Goal: Task Accomplishment & Management: Complete application form

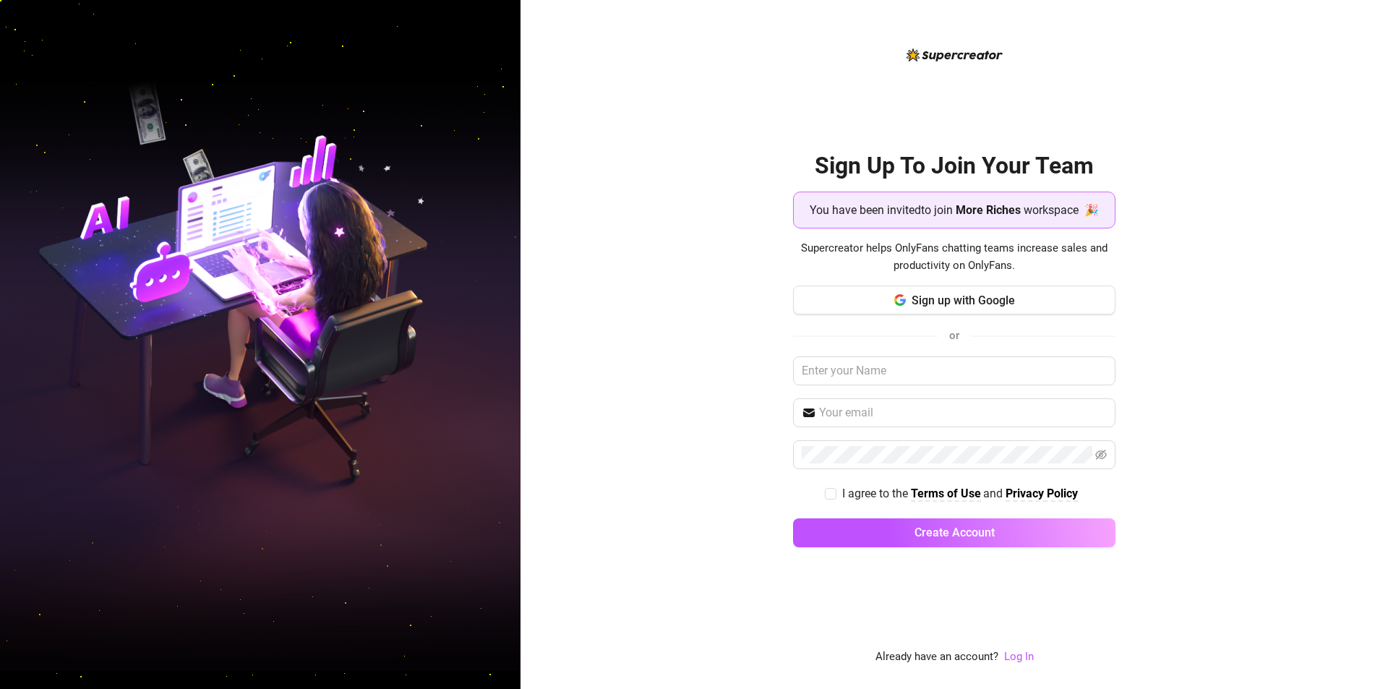
click at [1233, 315] on div "Sign Up To Join Your Team You have been invited to join More Riches workspace 🎉…" at bounding box center [953, 344] width 867 height 689
click at [945, 377] on input "text" at bounding box center [954, 370] width 322 height 29
type input "Kenneth Pataueg"
click at [904, 412] on input "text" at bounding box center [963, 412] width 288 height 17
type input "carguidesreview@gmail.com"
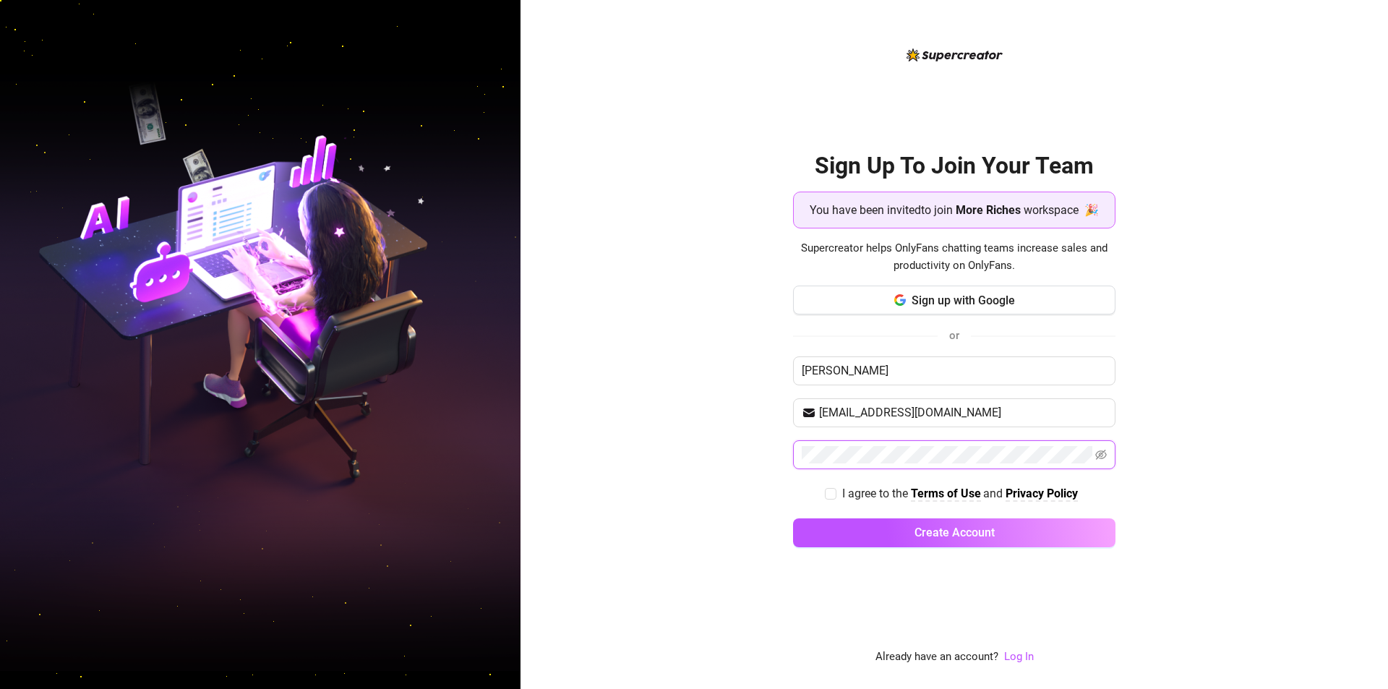
click at [624, 460] on div "Sign Up To Join Your Team You have been invited to join More Riches workspace 🎉…" at bounding box center [953, 344] width 867 height 689
click at [825, 491] on input "I agree to the Terms of Use and Privacy Policy" at bounding box center [830, 493] width 10 height 10
checkbox input "true"
click at [1106, 457] on span at bounding box center [954, 454] width 322 height 29
click at [1101, 458] on icon "eye-invisible" at bounding box center [1101, 455] width 12 height 10
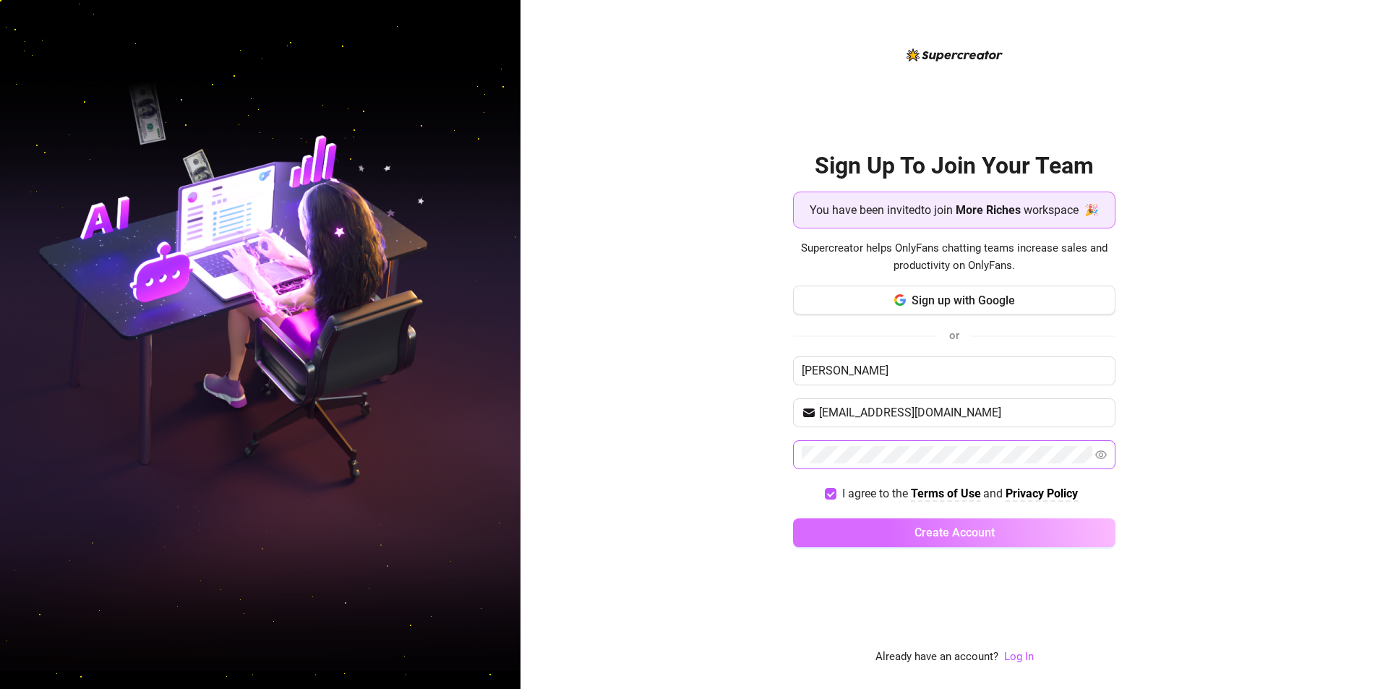
click at [922, 533] on span "Create Account" at bounding box center [954, 532] width 80 height 14
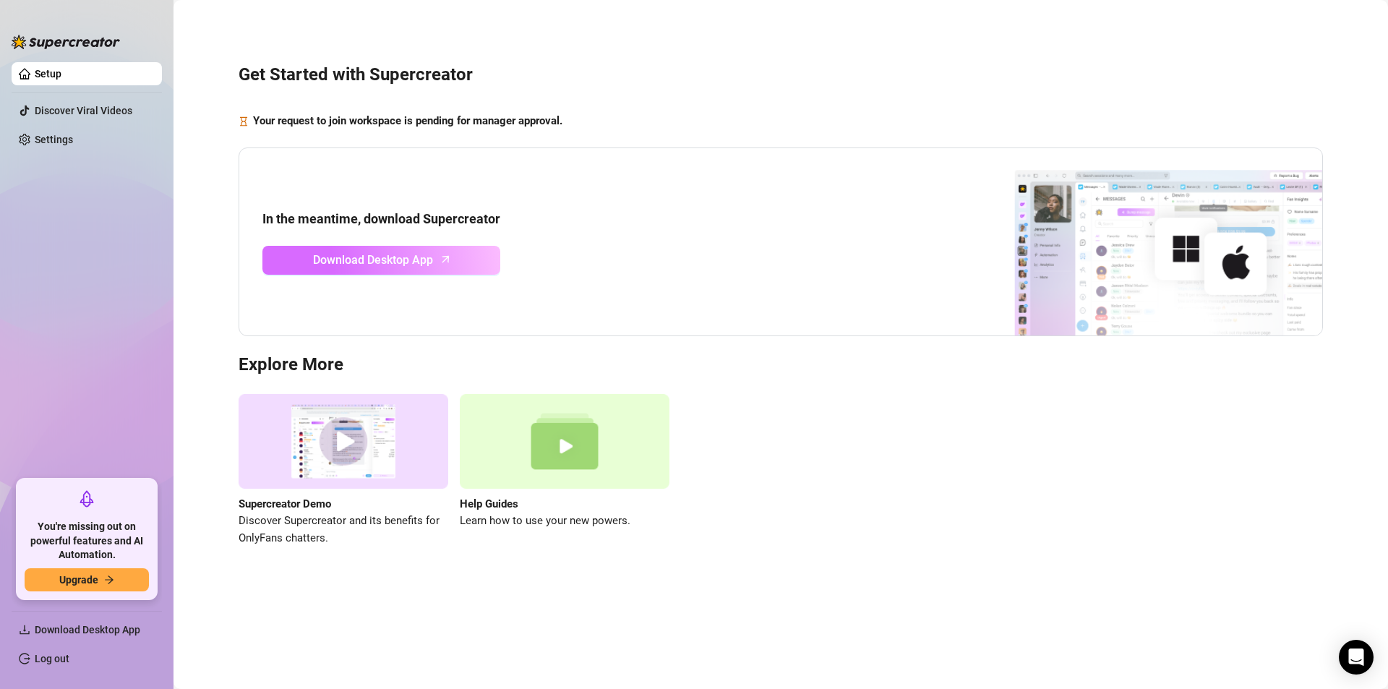
click at [429, 264] on span "Download Desktop App" at bounding box center [373, 260] width 120 height 18
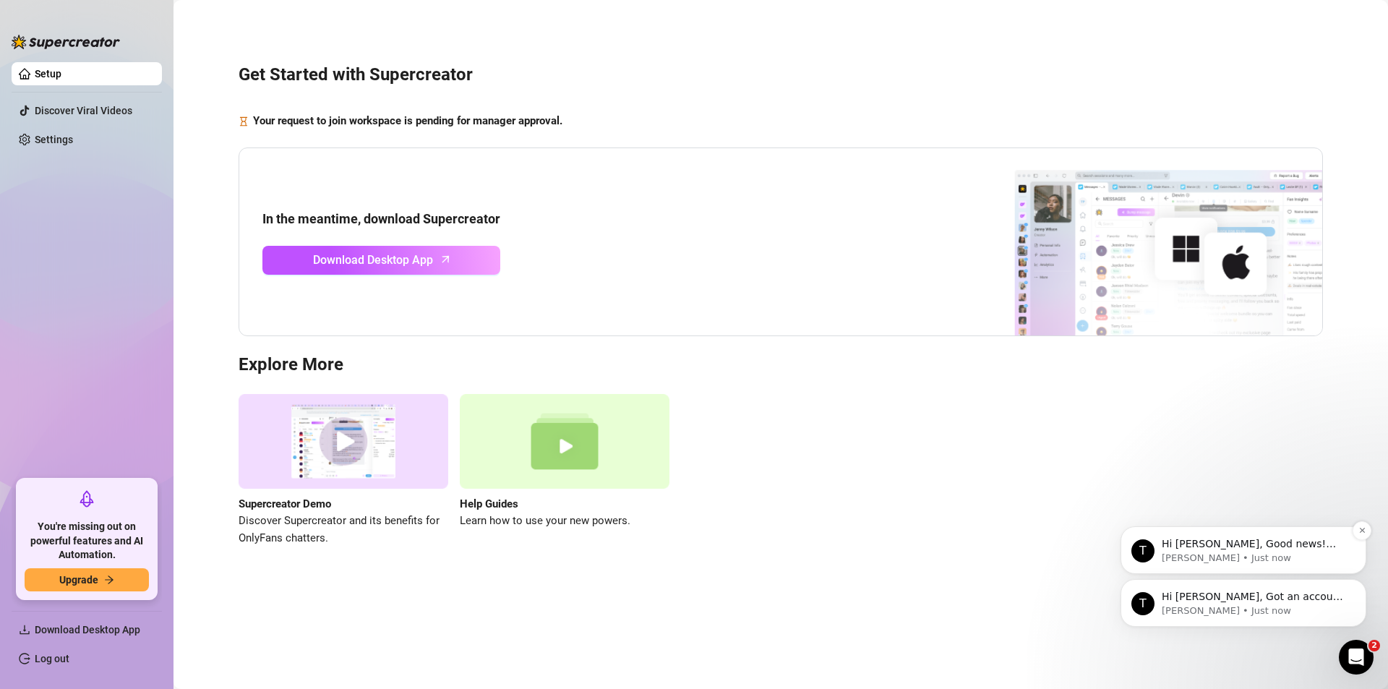
click at [1262, 540] on p "Hi [PERSON_NAME], Good news! We’ve just launched our Referral Program 🚀 Invite …" at bounding box center [1254, 544] width 186 height 14
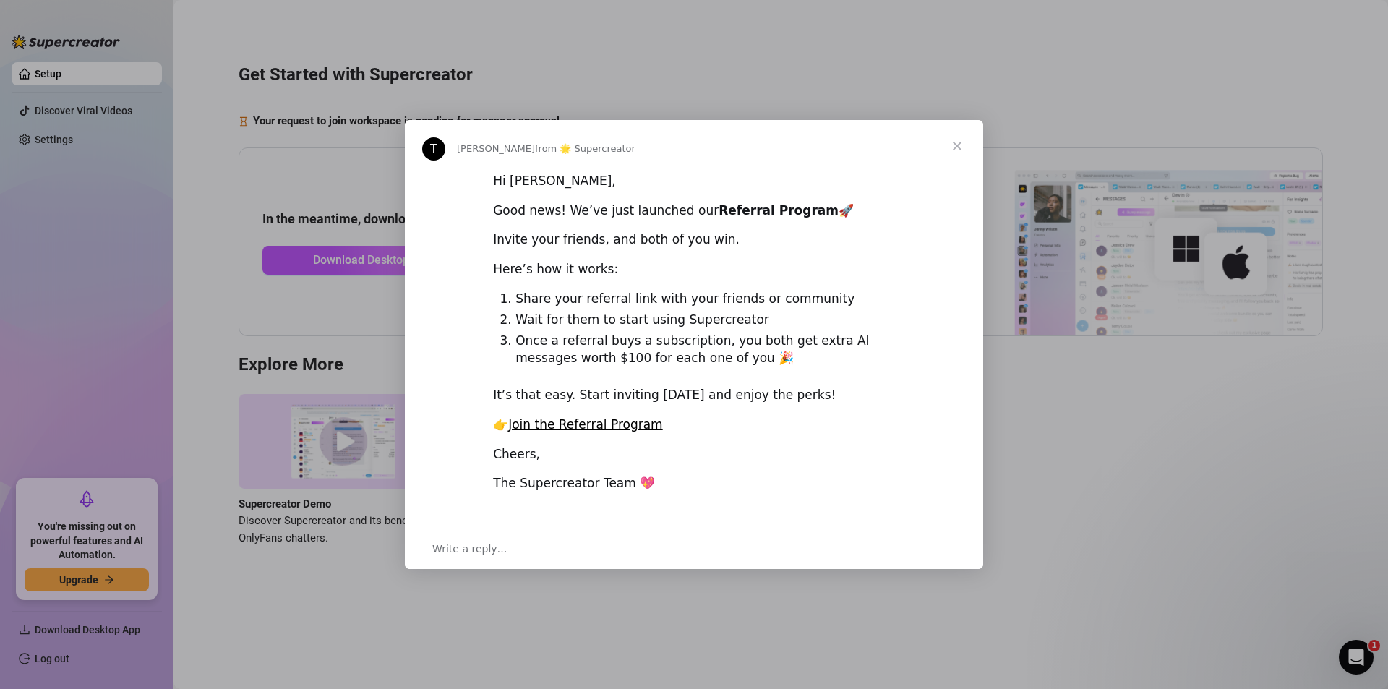
click at [955, 150] on span "Close" at bounding box center [957, 146] width 52 height 52
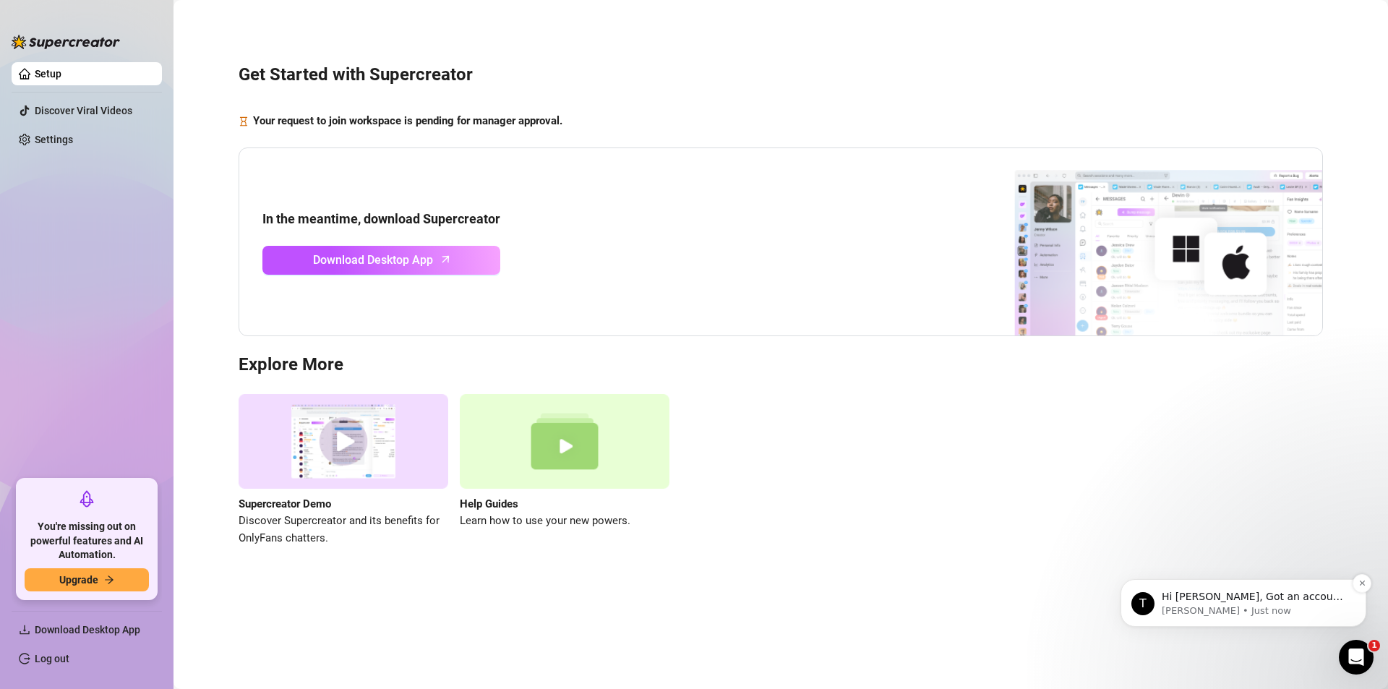
click at [1244, 598] on p "Hi [PERSON_NAME], Got an account you didn’t add because it felt too small? Not …" at bounding box center [1254, 597] width 186 height 14
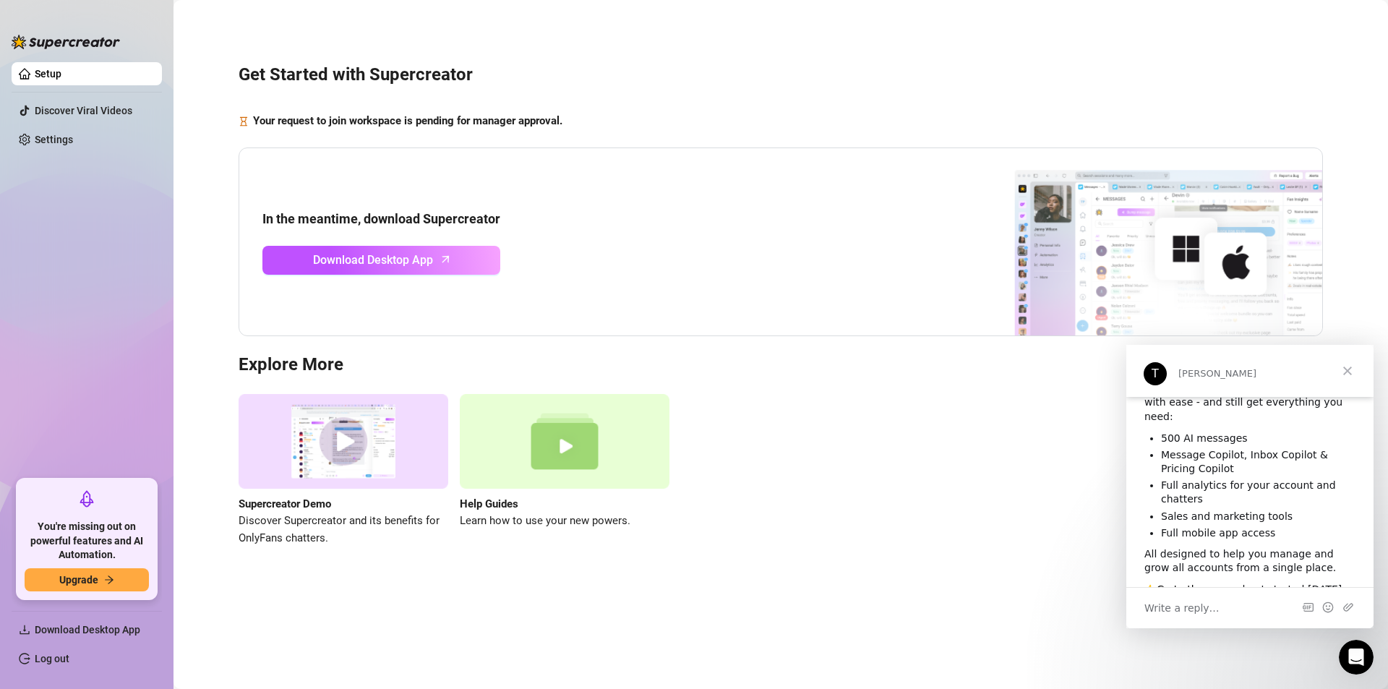
scroll to position [121, 0]
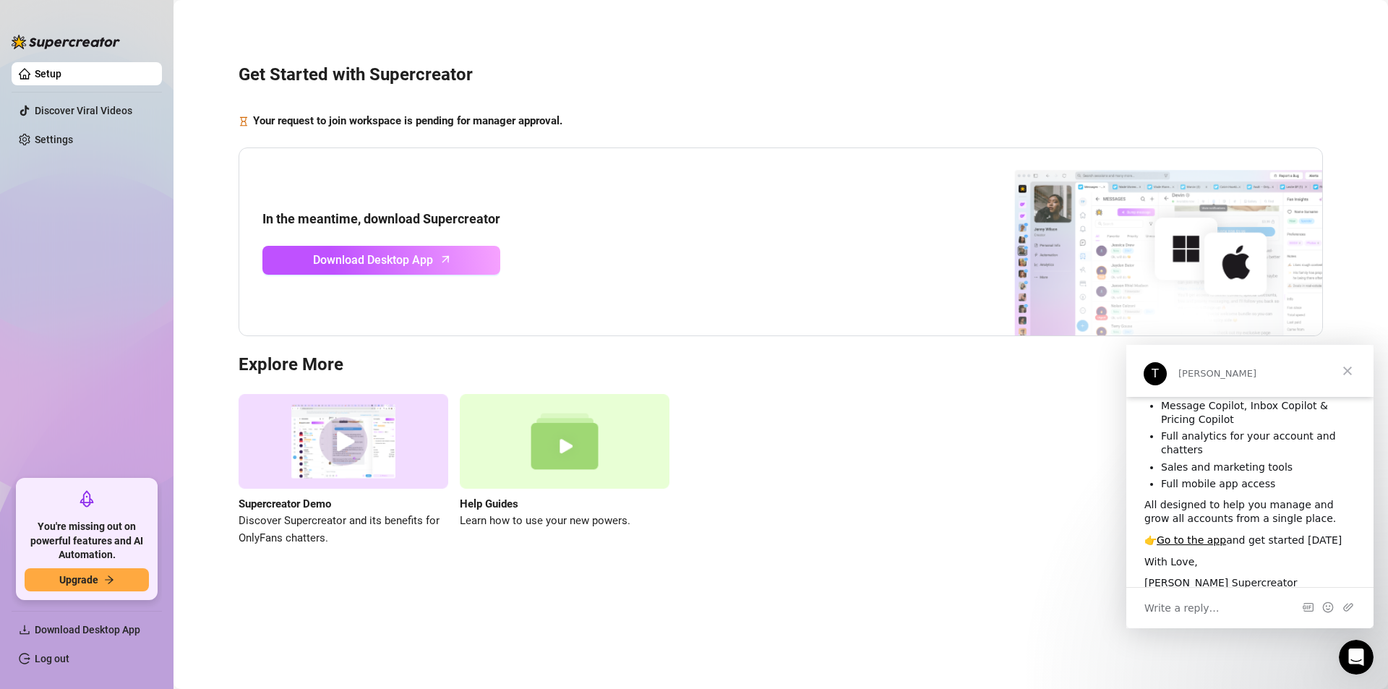
click at [734, 246] on div "In the meantime, download Supercreator Download Desktop App" at bounding box center [780, 241] width 1084 height 189
click at [755, 119] on div "Your request to join workspace is pending for manager approval." at bounding box center [780, 121] width 1084 height 17
click at [405, 271] on link "Download Desktop App" at bounding box center [381, 260] width 238 height 29
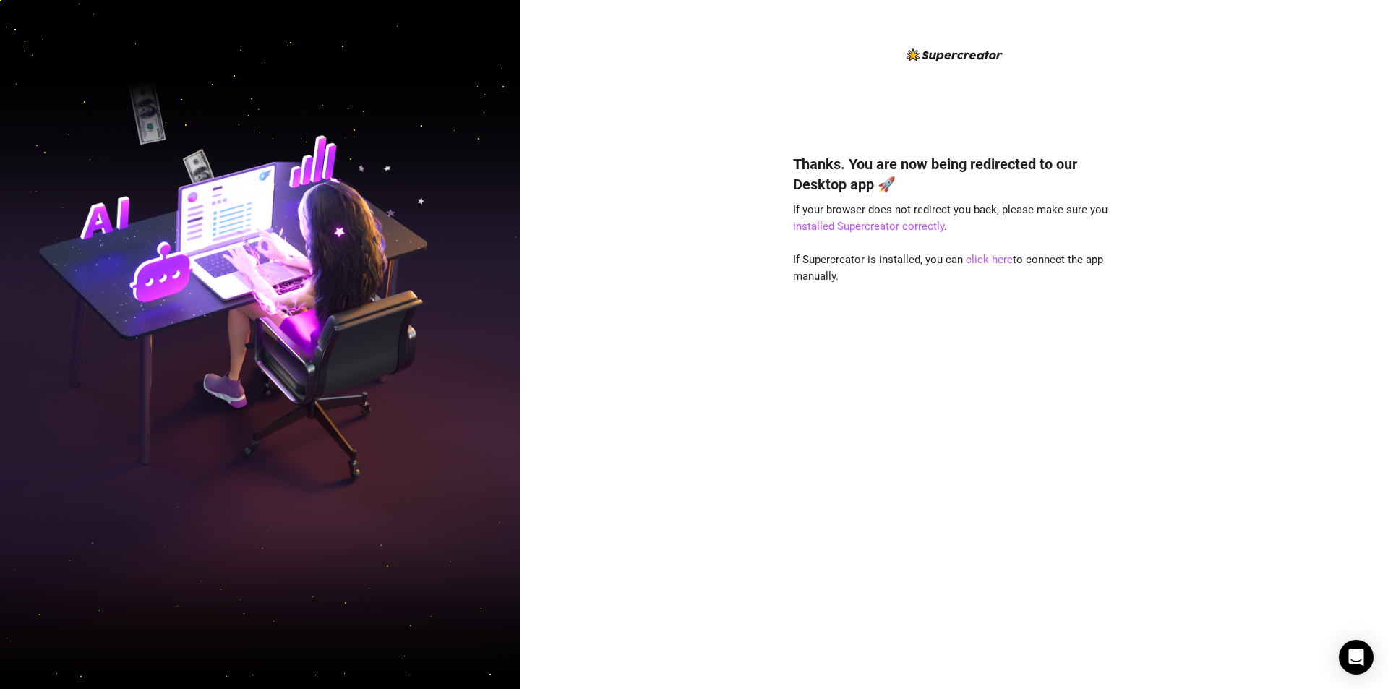
click at [626, 194] on div "Thanks. You are now being redirected to our Desktop app 🚀 If your browser does …" at bounding box center [953, 344] width 867 height 689
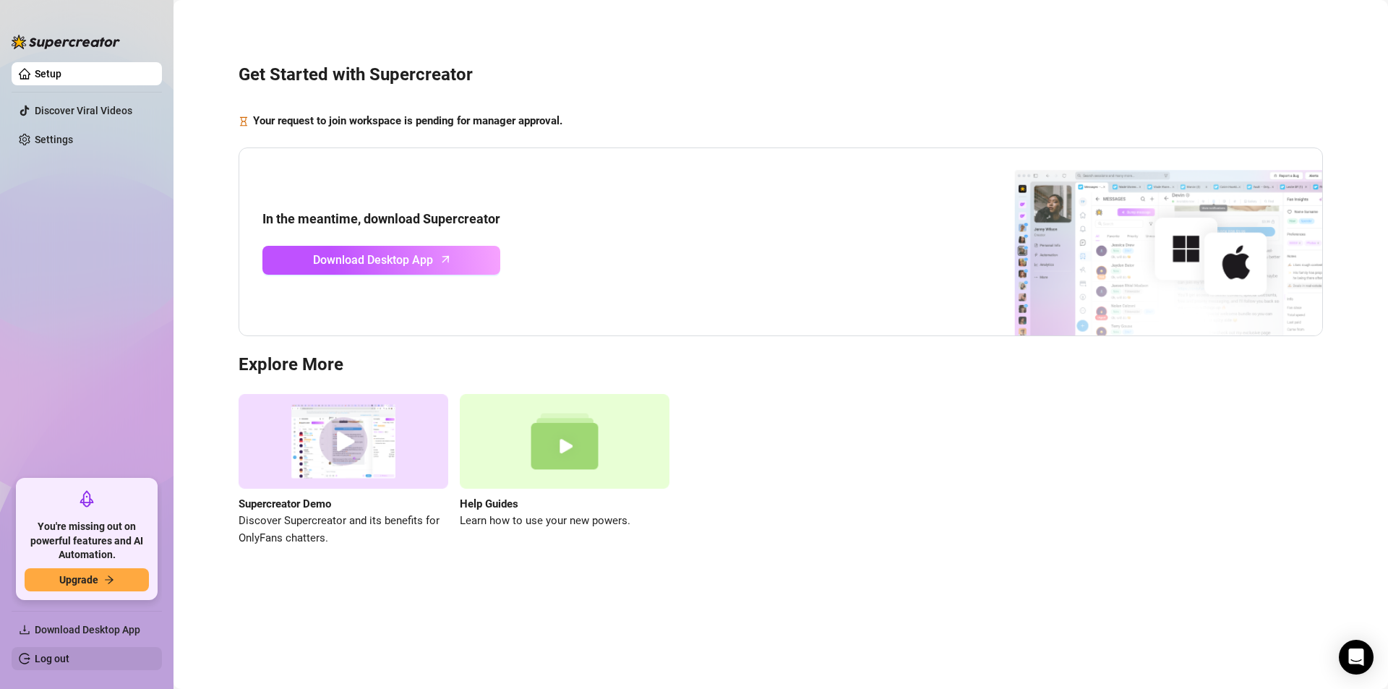
click at [56, 660] on link "Log out" at bounding box center [52, 659] width 35 height 12
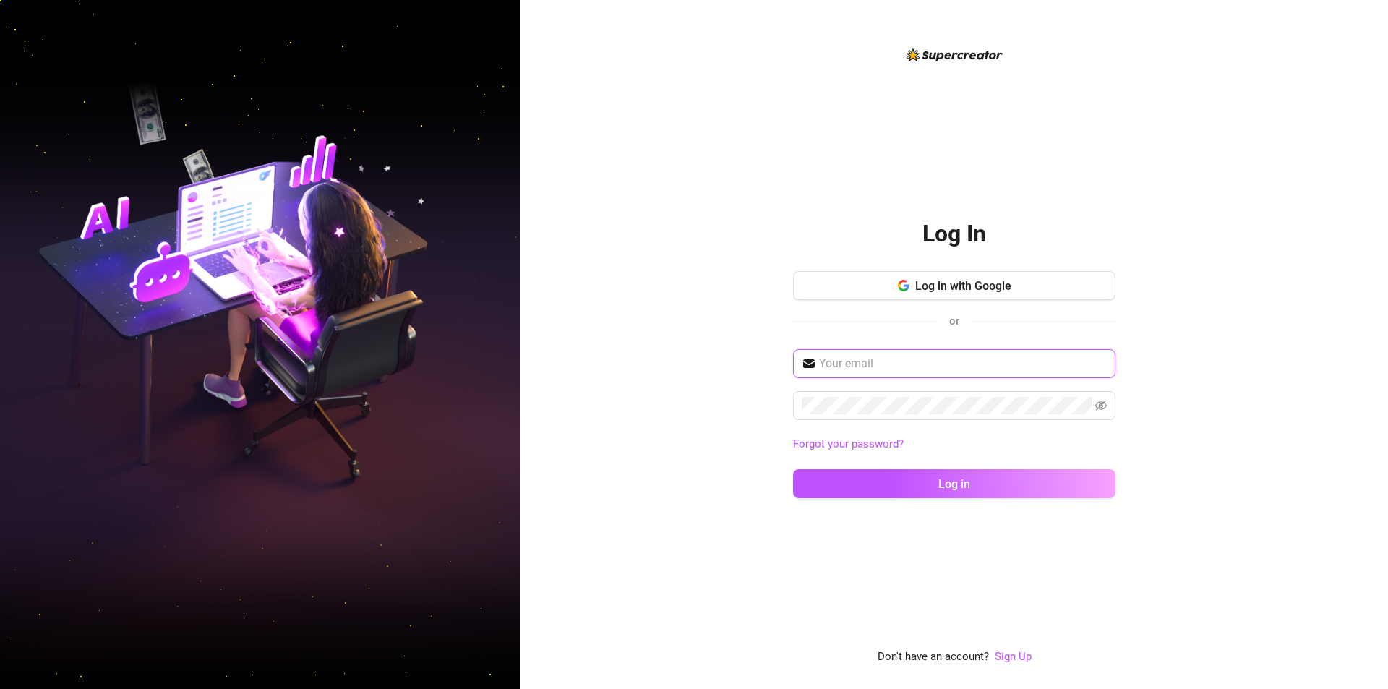
click at [892, 369] on input "text" at bounding box center [963, 363] width 288 height 17
type input "[EMAIL_ADDRESS][DOMAIN_NAME]"
click at [793, 469] on button "Log in" at bounding box center [954, 483] width 322 height 29
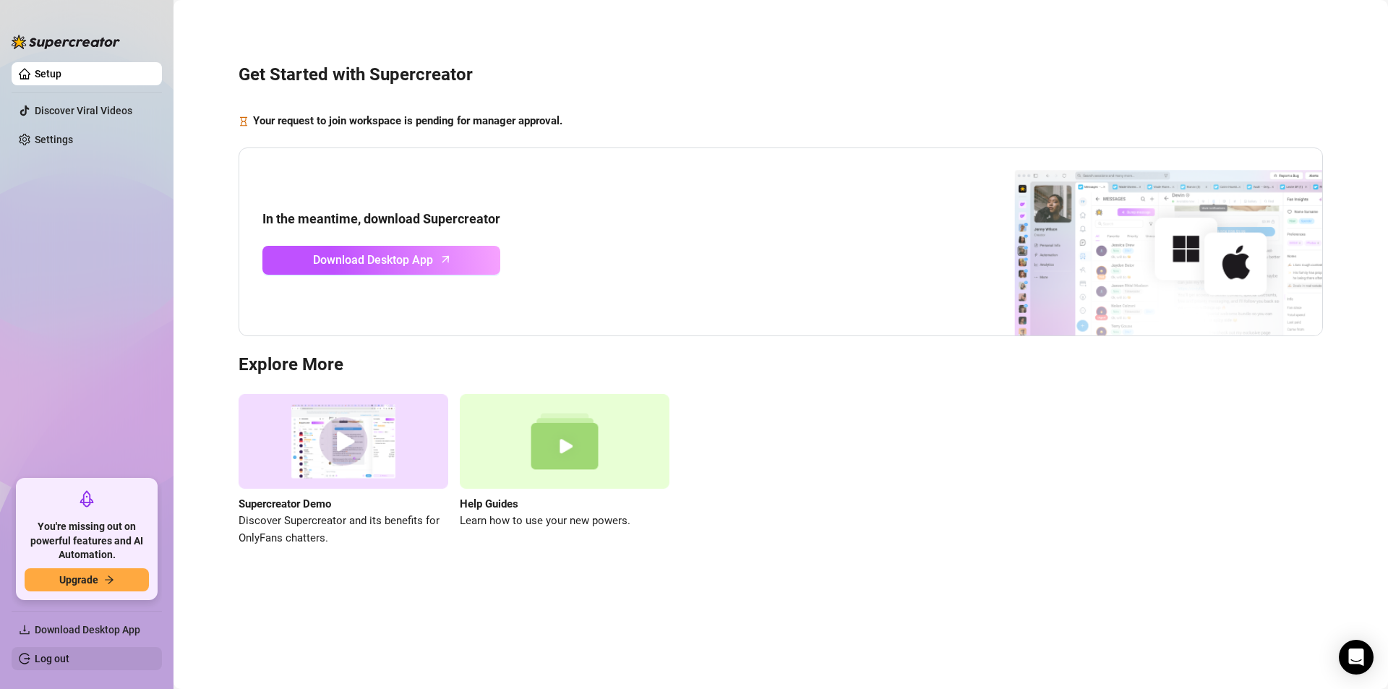
click at [69, 653] on link "Log out" at bounding box center [52, 659] width 35 height 12
